Goal: Information Seeking & Learning: Check status

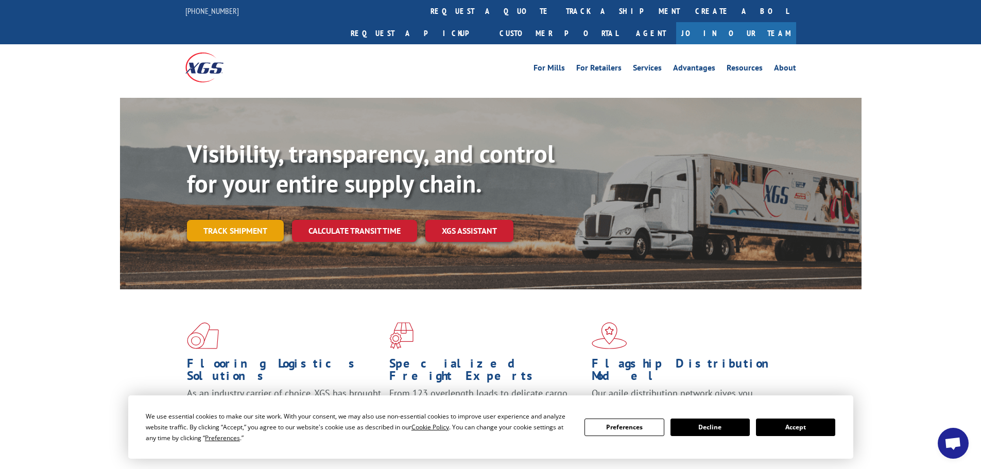
click at [238, 220] on link "Track shipment" at bounding box center [235, 231] width 97 height 22
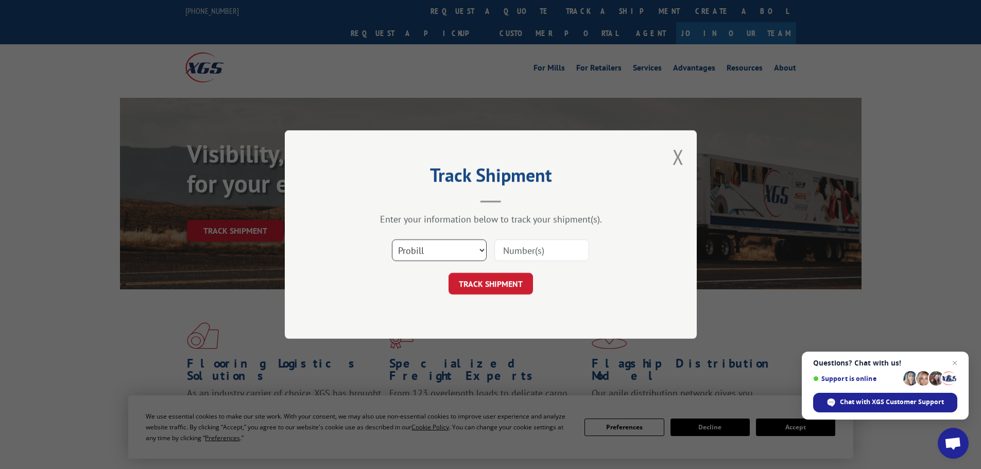
click at [482, 248] on select "Select category... Probill BOL PO" at bounding box center [439, 251] width 95 height 22
click at [392, 240] on select "Select category... Probill BOL PO" at bounding box center [439, 251] width 95 height 22
click at [506, 250] on input at bounding box center [541, 251] width 95 height 22
type input "527362646"
click at [495, 282] on button "TRACK SHIPMENT" at bounding box center [491, 284] width 84 height 22
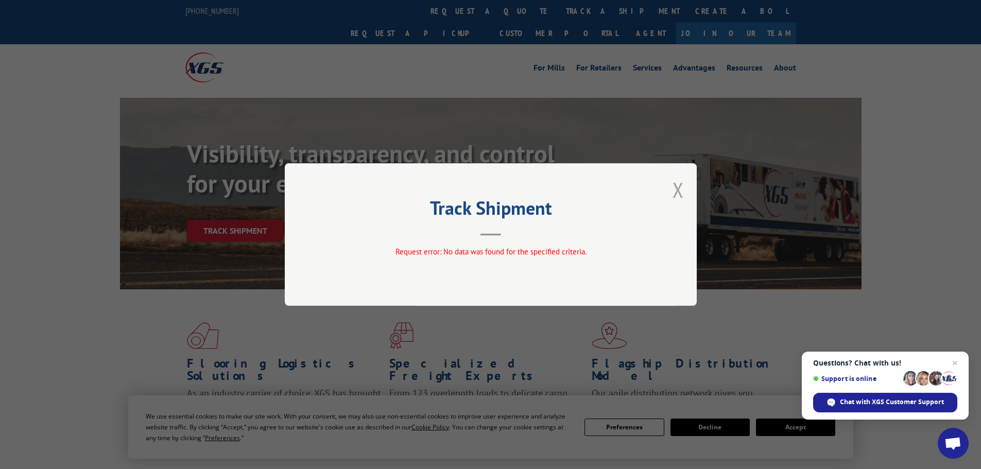
click at [678, 187] on button "Close modal" at bounding box center [678, 189] width 11 height 27
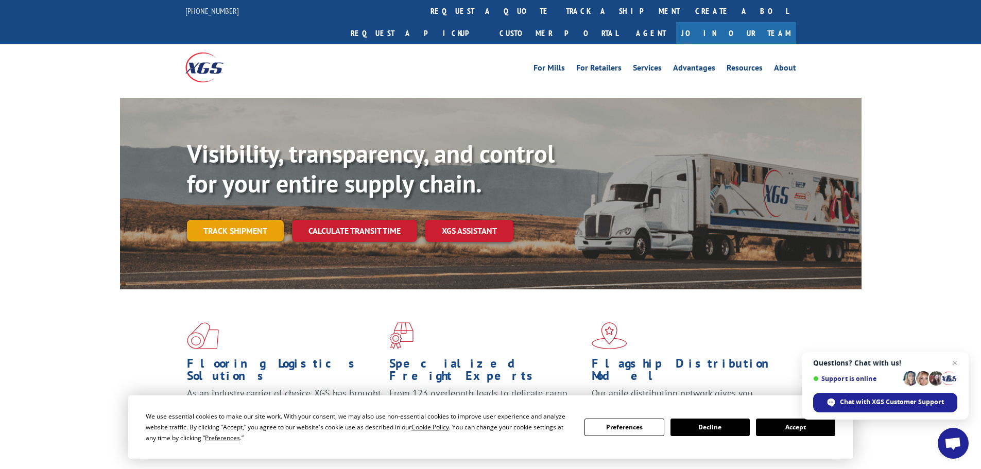
click at [233, 220] on link "Track shipment" at bounding box center [235, 231] width 97 height 22
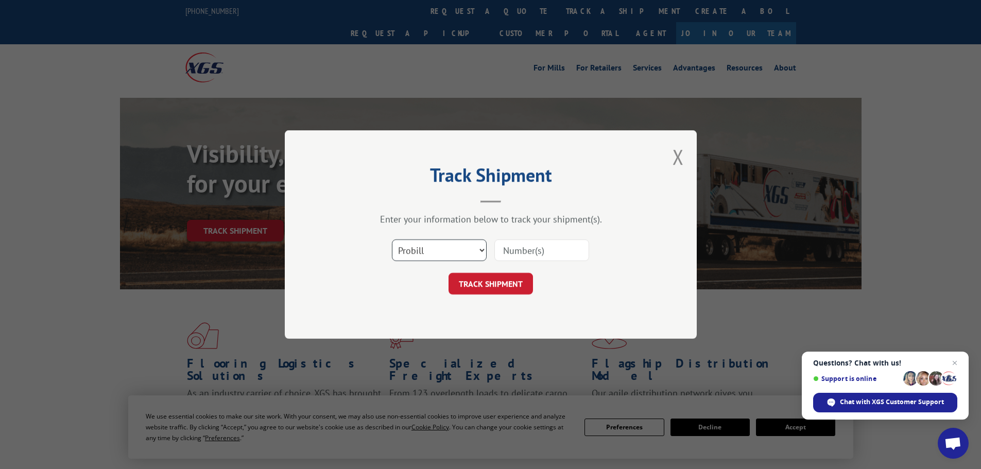
click at [482, 250] on select "Select category... Probill BOL PO" at bounding box center [439, 251] width 95 height 22
select select "bol"
click at [392, 240] on select "Select category... Probill BOL PO" at bounding box center [439, 251] width 95 height 22
click at [508, 252] on input at bounding box center [541, 251] width 95 height 22
type input "527362646"
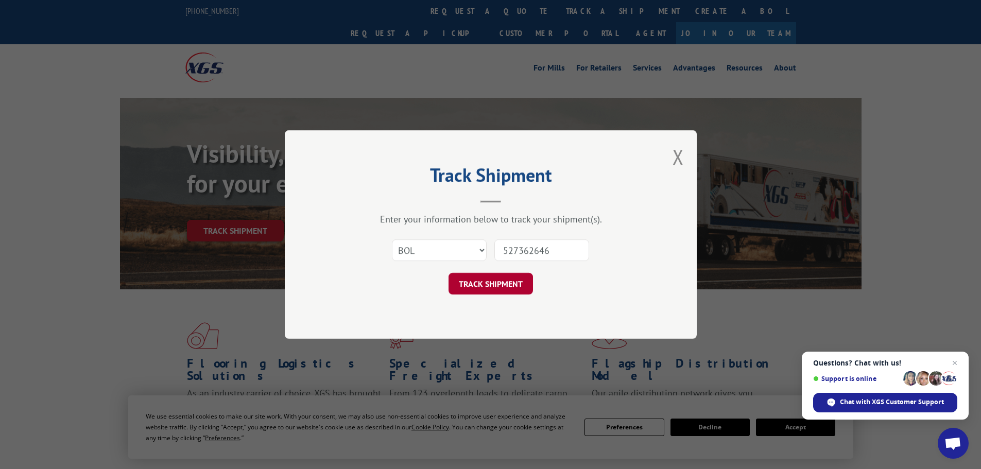
click at [487, 283] on button "TRACK SHIPMENT" at bounding box center [491, 284] width 84 height 22
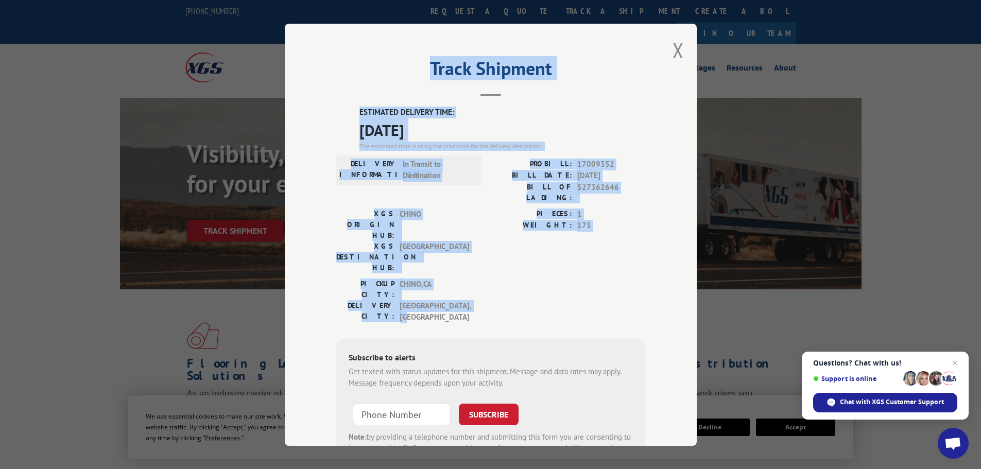
drag, startPoint x: 309, startPoint y: 38, endPoint x: 634, endPoint y: 261, distance: 394.2
click at [634, 261] on div "Track Shipment ESTIMATED DELIVERY TIME: [DATE] The estimated time is using the …" at bounding box center [491, 235] width 412 height 422
copy div "Track Shipment ESTIMATED DELIVERY TIME: [DATE] The estimated time is using the …"
click at [552, 278] on div "PICKUP CITY: [GEOGRAPHIC_DATA] , [GEOGRAPHIC_DATA]: [GEOGRAPHIC_DATA] , [GEOGRA…" at bounding box center [490, 303] width 309 height 50
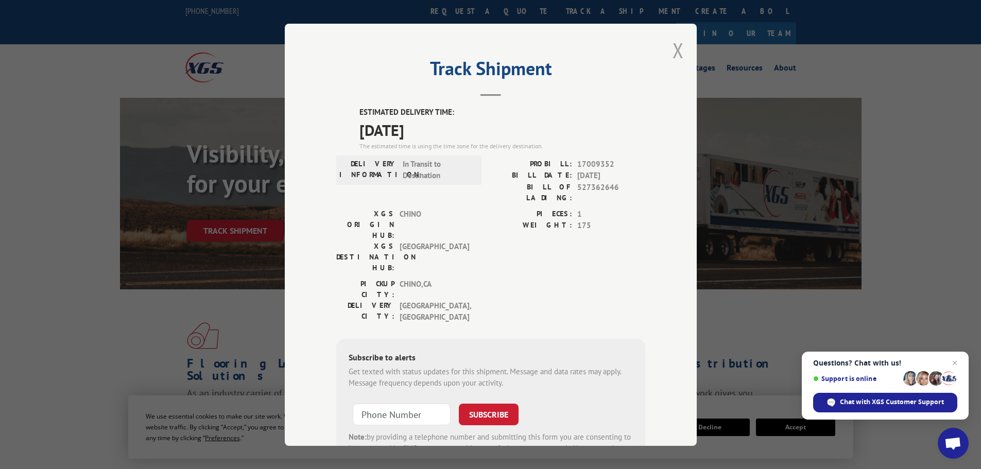
click at [676, 48] on button "Close modal" at bounding box center [678, 50] width 11 height 27
